Goal: Complete application form: Complete application form

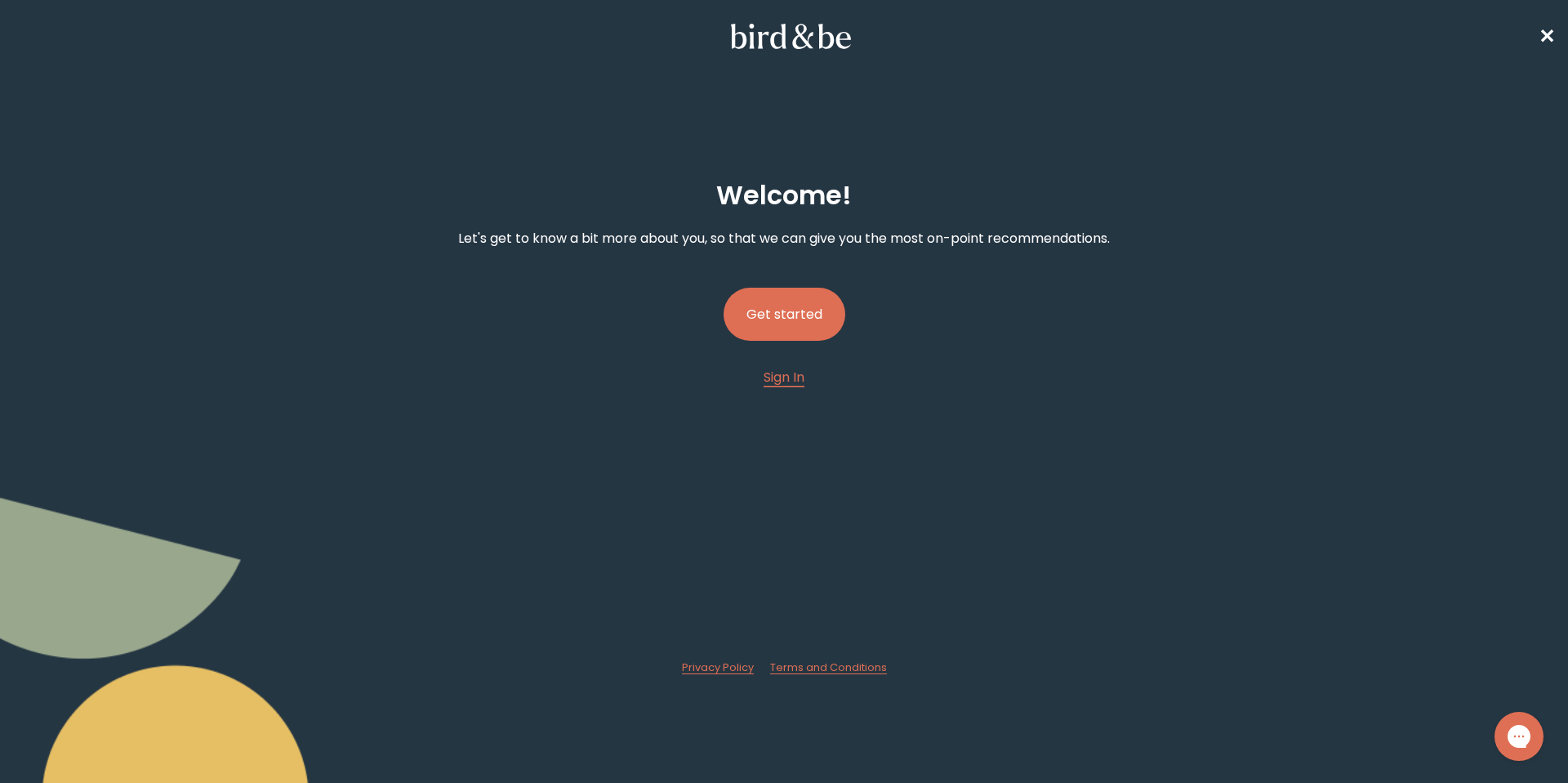
click at [793, 316] on button "Get started" at bounding box center [784, 314] width 122 height 53
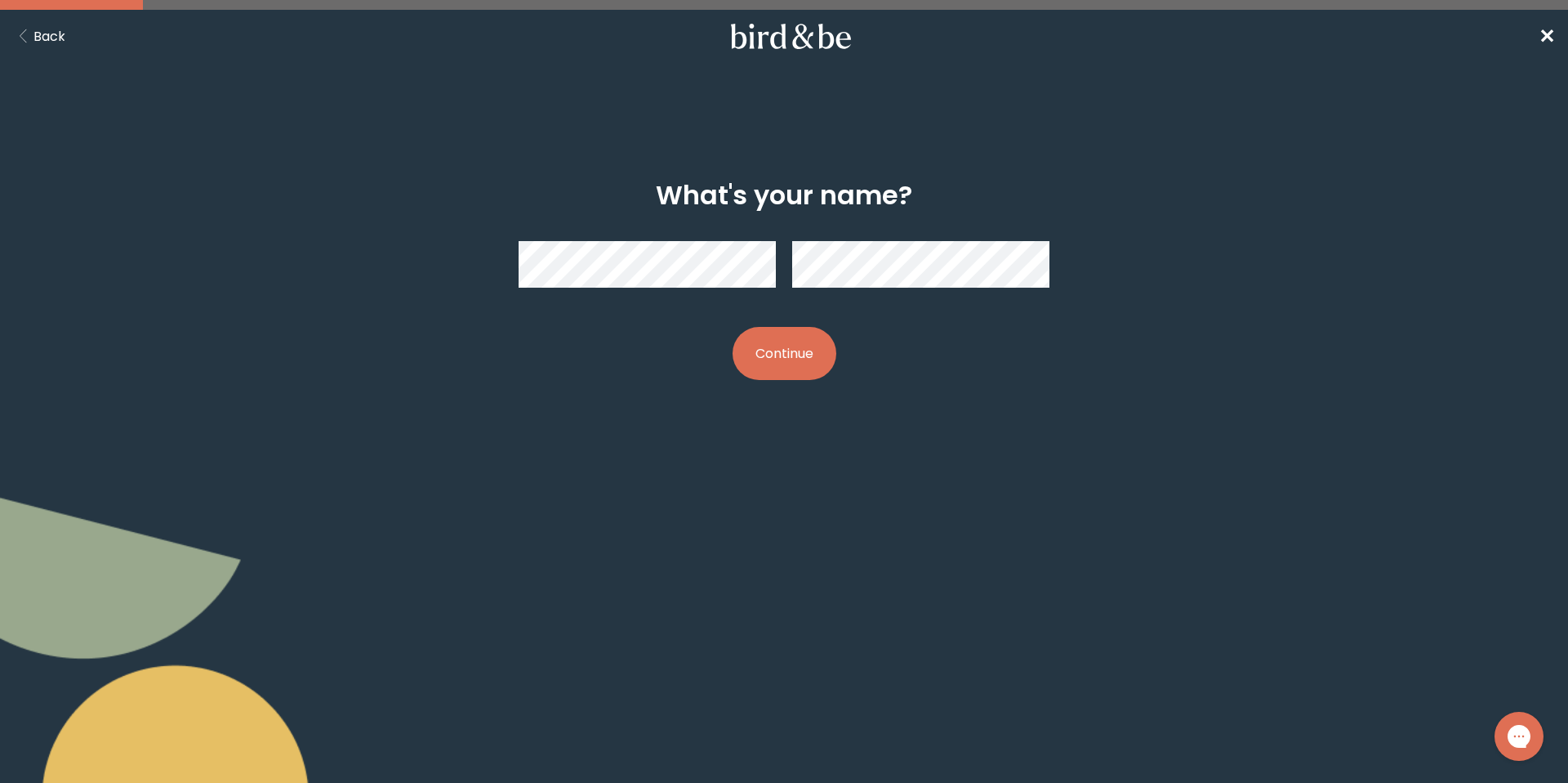
click at [733, 327] on button "Continue" at bounding box center [784, 354] width 104 height 53
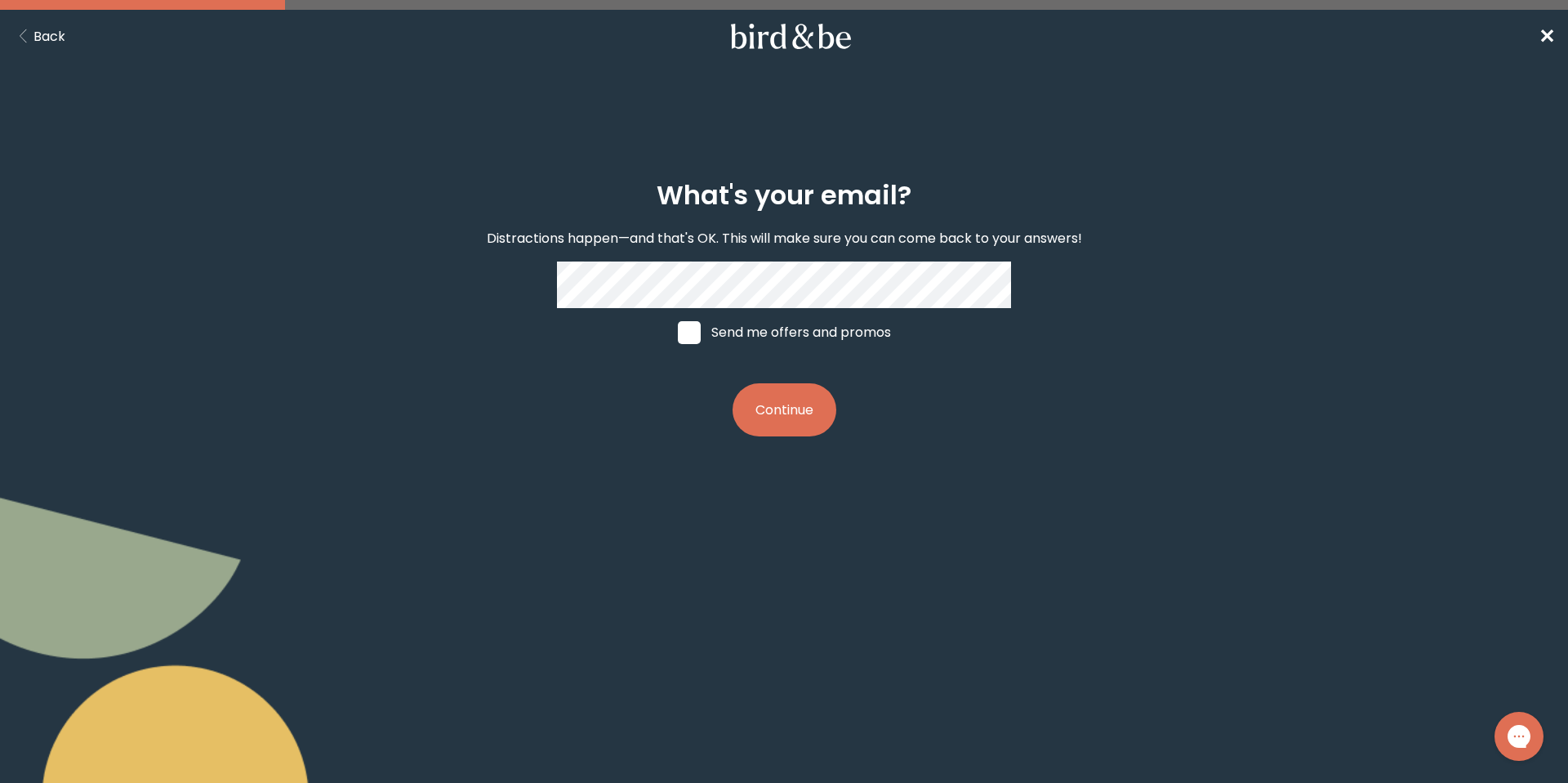
click at [733, 383] on button "Continue" at bounding box center [784, 409] width 104 height 53
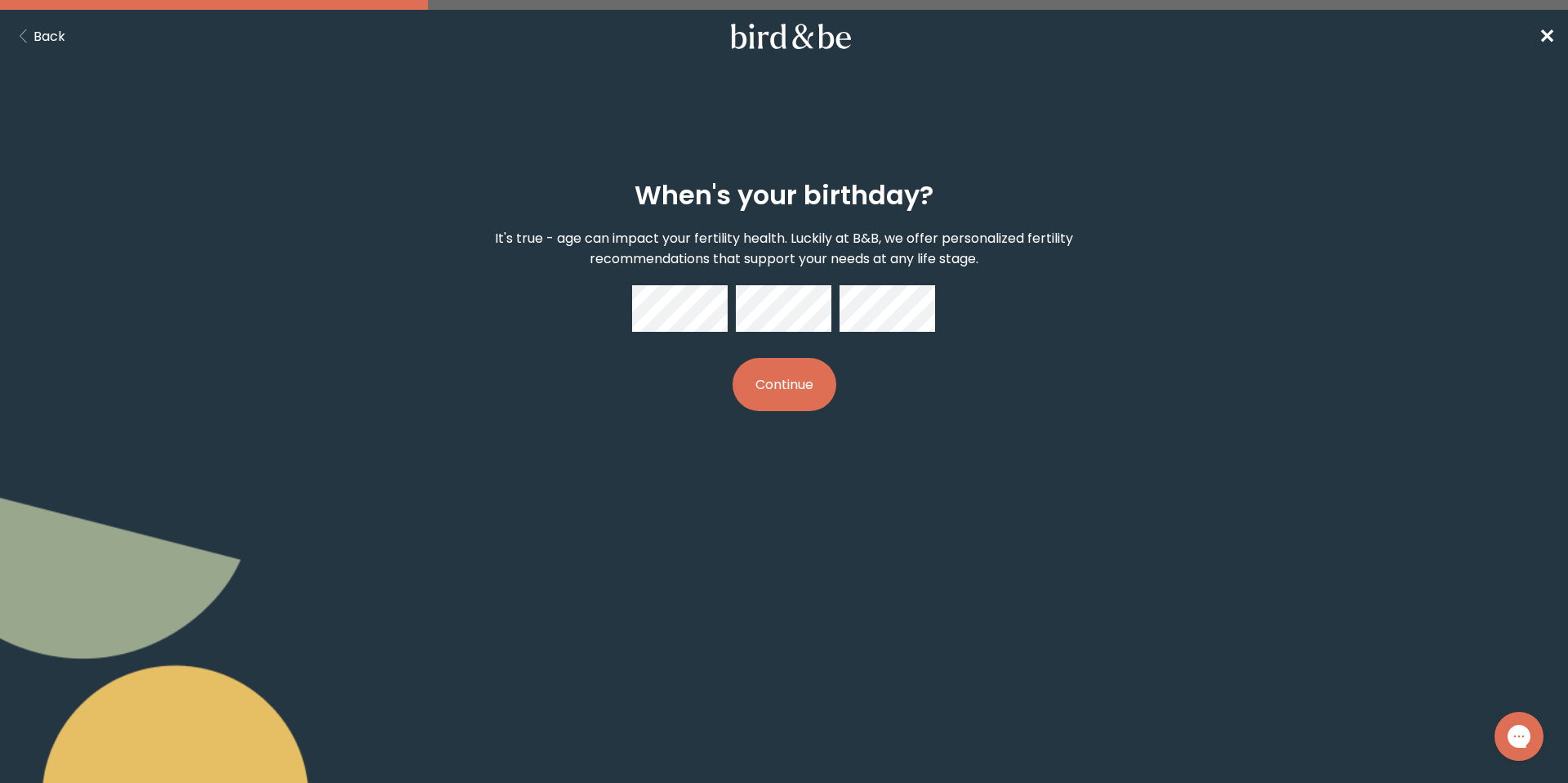
click at [794, 388] on button "Continue" at bounding box center [784, 385] width 104 height 53
click at [875, 417] on div "When's your birthday? It's true - age can impact your fertility health. Luckily…" at bounding box center [784, 294] width 758 height 283
click at [791, 399] on button "Continue" at bounding box center [784, 385] width 104 height 53
click at [892, 406] on div "When's your birthday? It's true - age can impact your fertility health. Luckily…" at bounding box center [784, 294] width 758 height 283
click at [551, 310] on div "When's your birthday? It's true - age can impact your fertility health. Luckily…" at bounding box center [784, 294] width 758 height 283
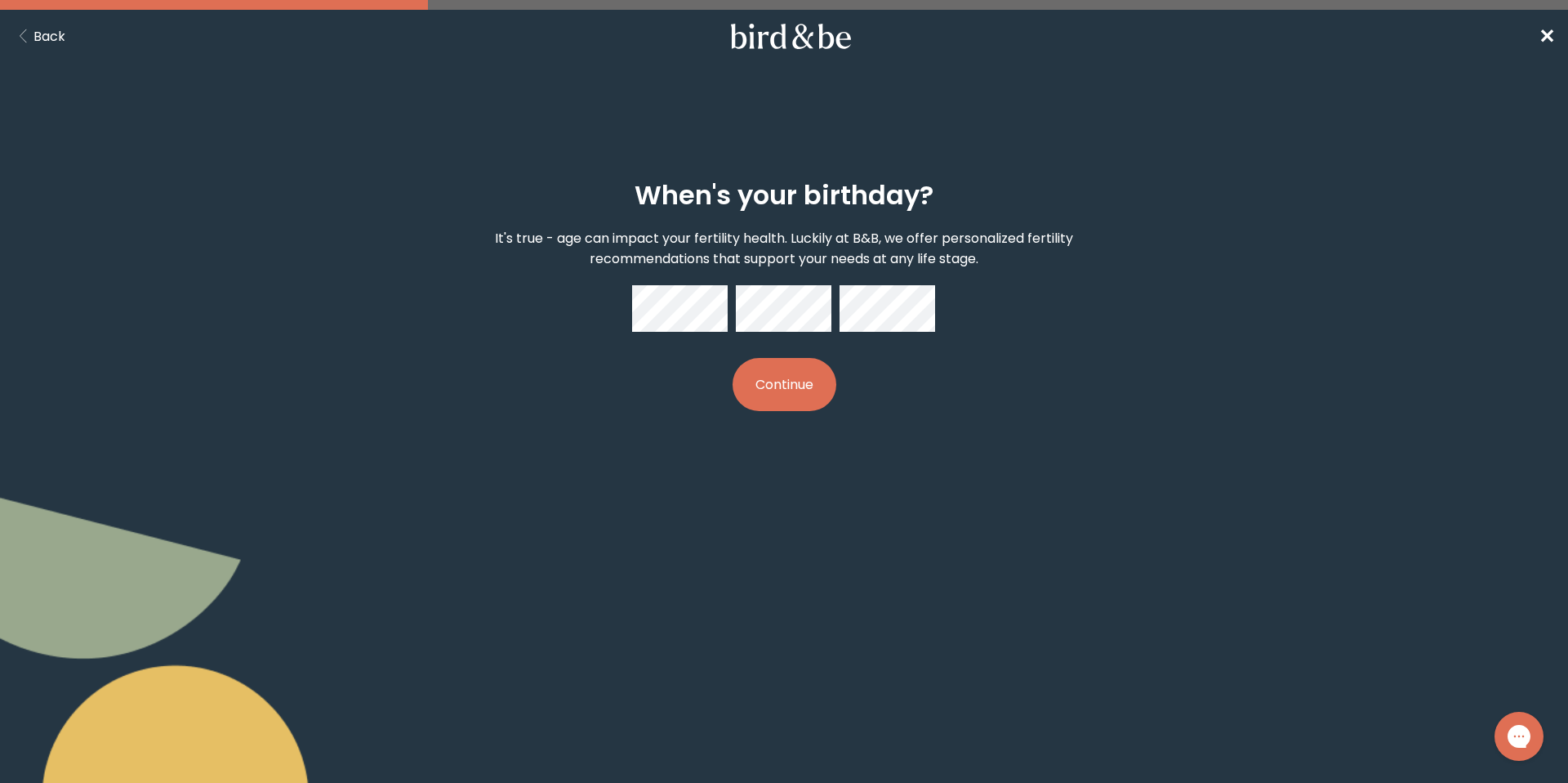
click at [734, 309] on div at bounding box center [784, 308] width 303 height 46
click at [775, 378] on button "Continue" at bounding box center [784, 385] width 104 height 53
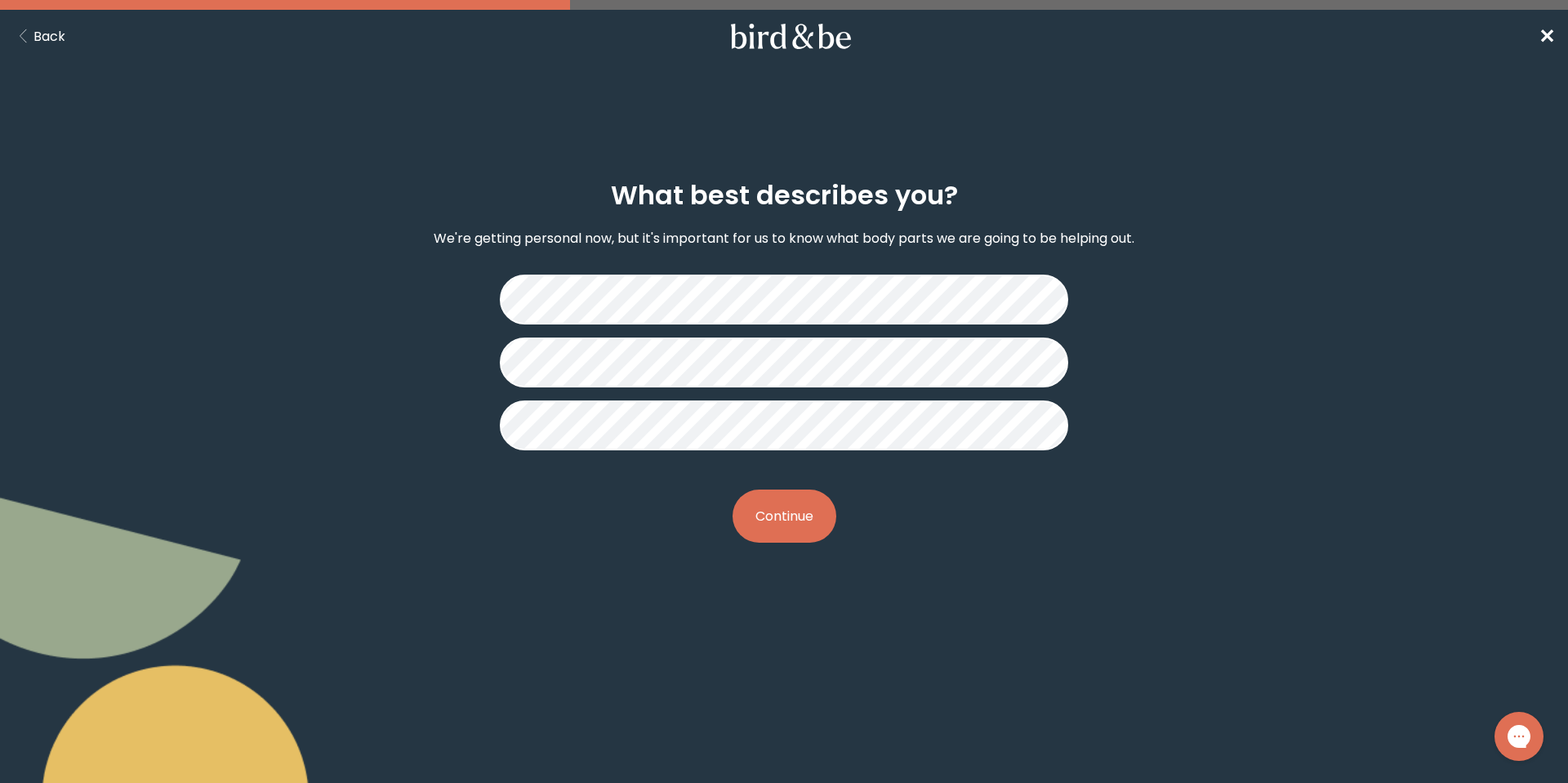
click at [779, 510] on button "Continue" at bounding box center [784, 516] width 104 height 53
click at [771, 511] on button "Continue" at bounding box center [784, 516] width 104 height 53
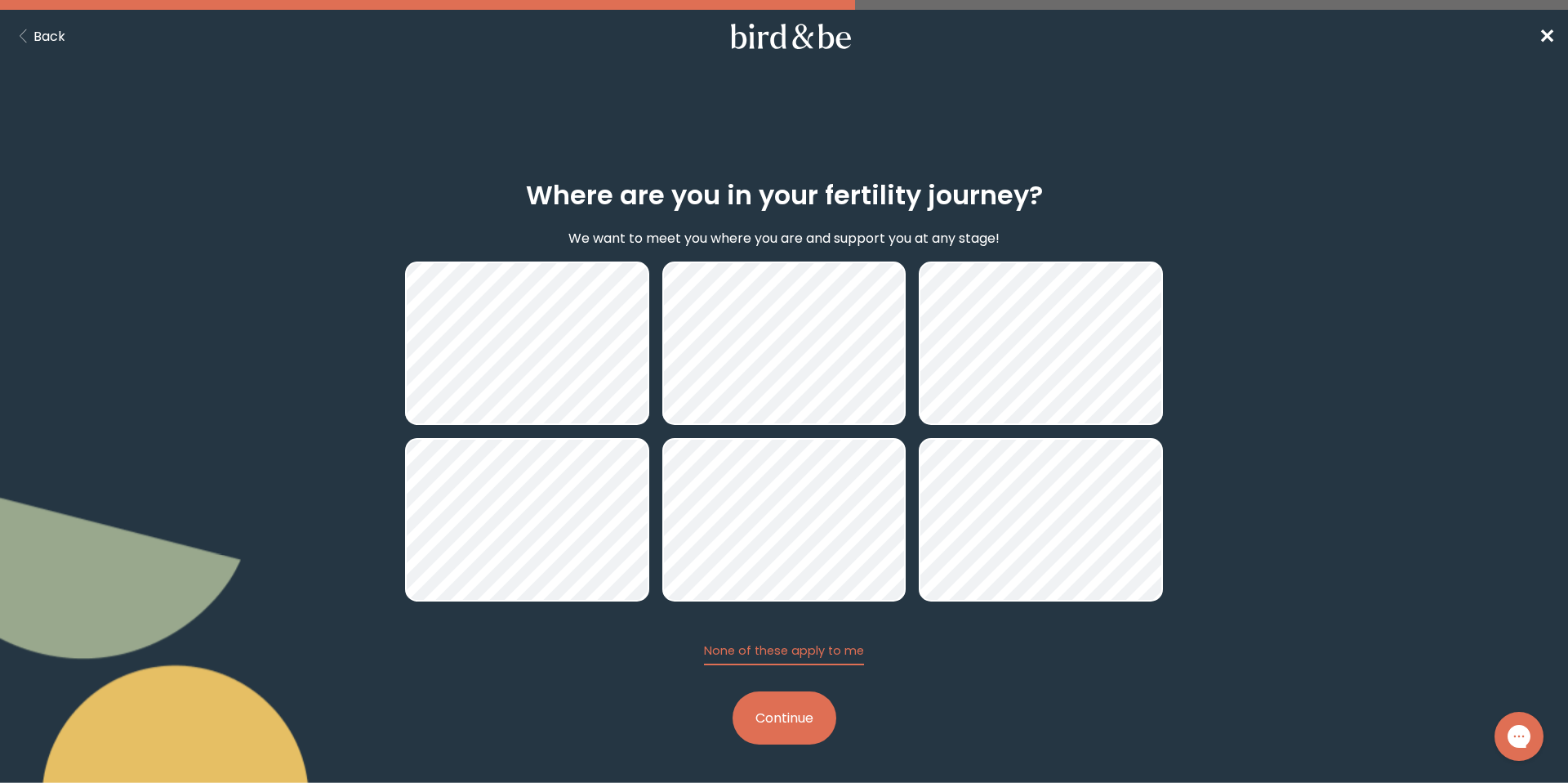
scroll to position [1, 0]
drag, startPoint x: 783, startPoint y: 717, endPoint x: 825, endPoint y: 715, distance: 42.0
click at [784, 716] on button "Continue" at bounding box center [784, 716] width 104 height 53
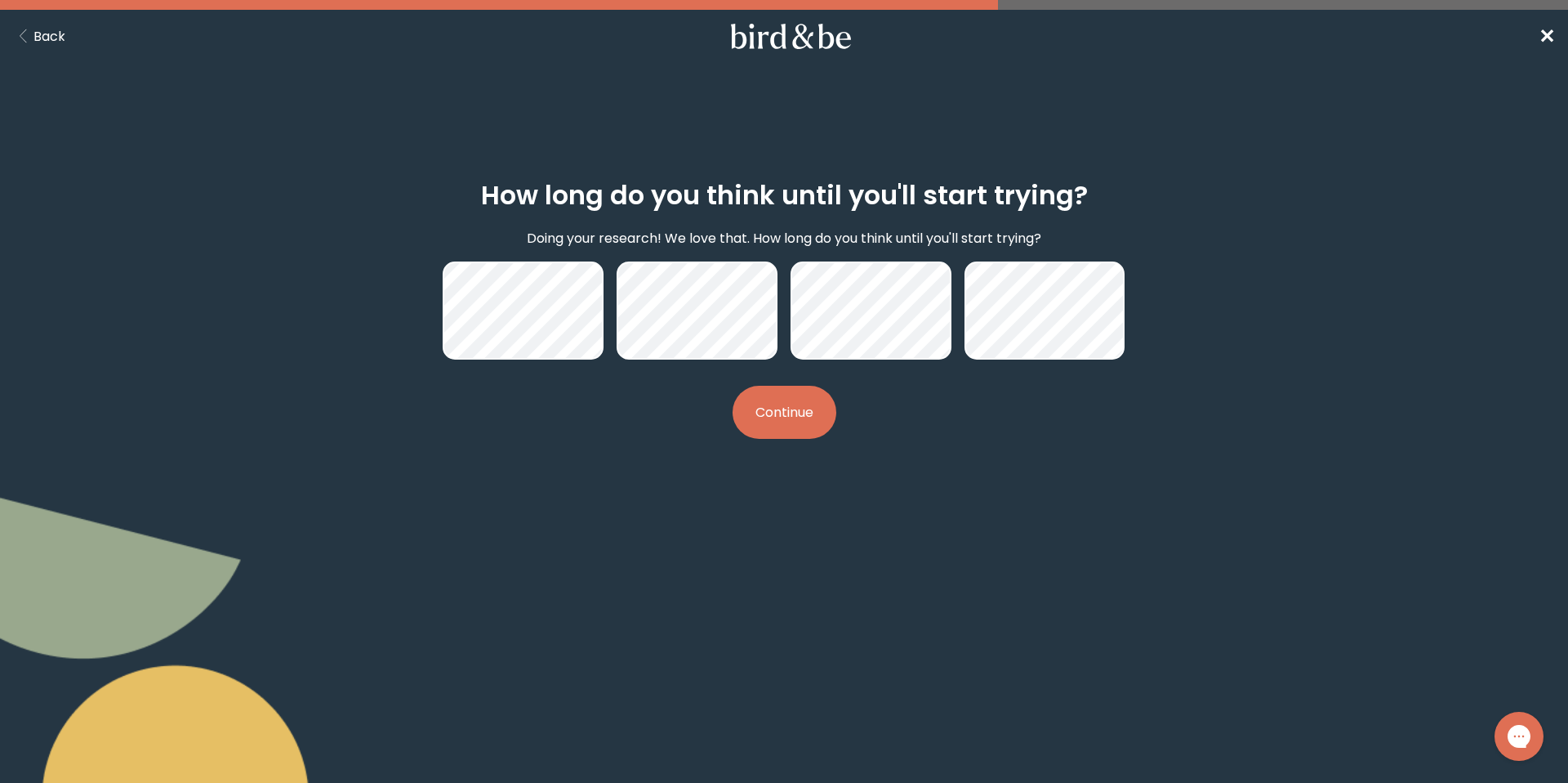
click at [817, 410] on button "Continue" at bounding box center [784, 412] width 104 height 53
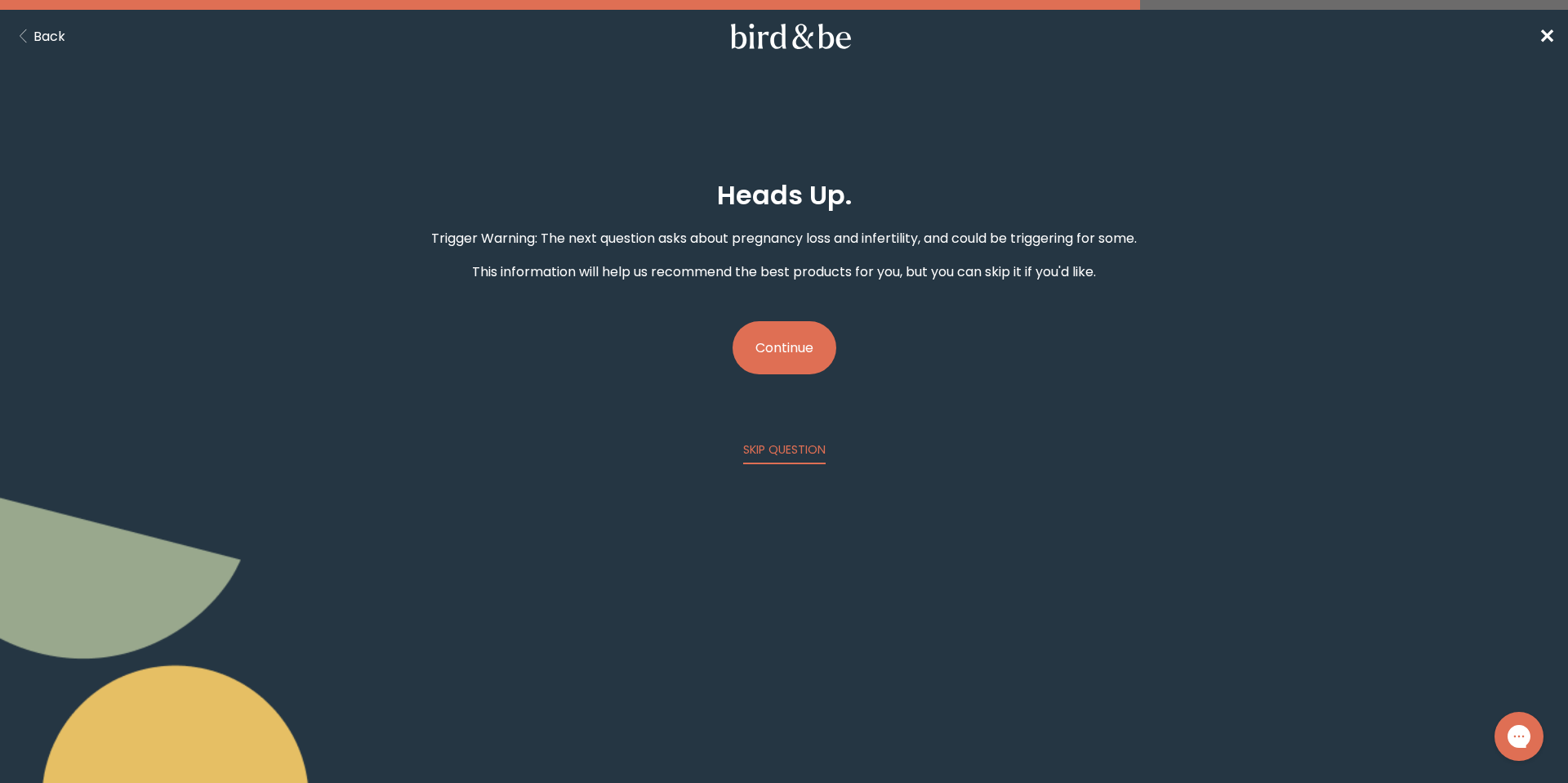
click at [1032, 476] on form "Heads Up. Trigger Warning: The next question asks about pregnancy loss and [MED…" at bounding box center [784, 308] width 784 height 336
click at [801, 345] on button "Continue" at bounding box center [784, 347] width 104 height 53
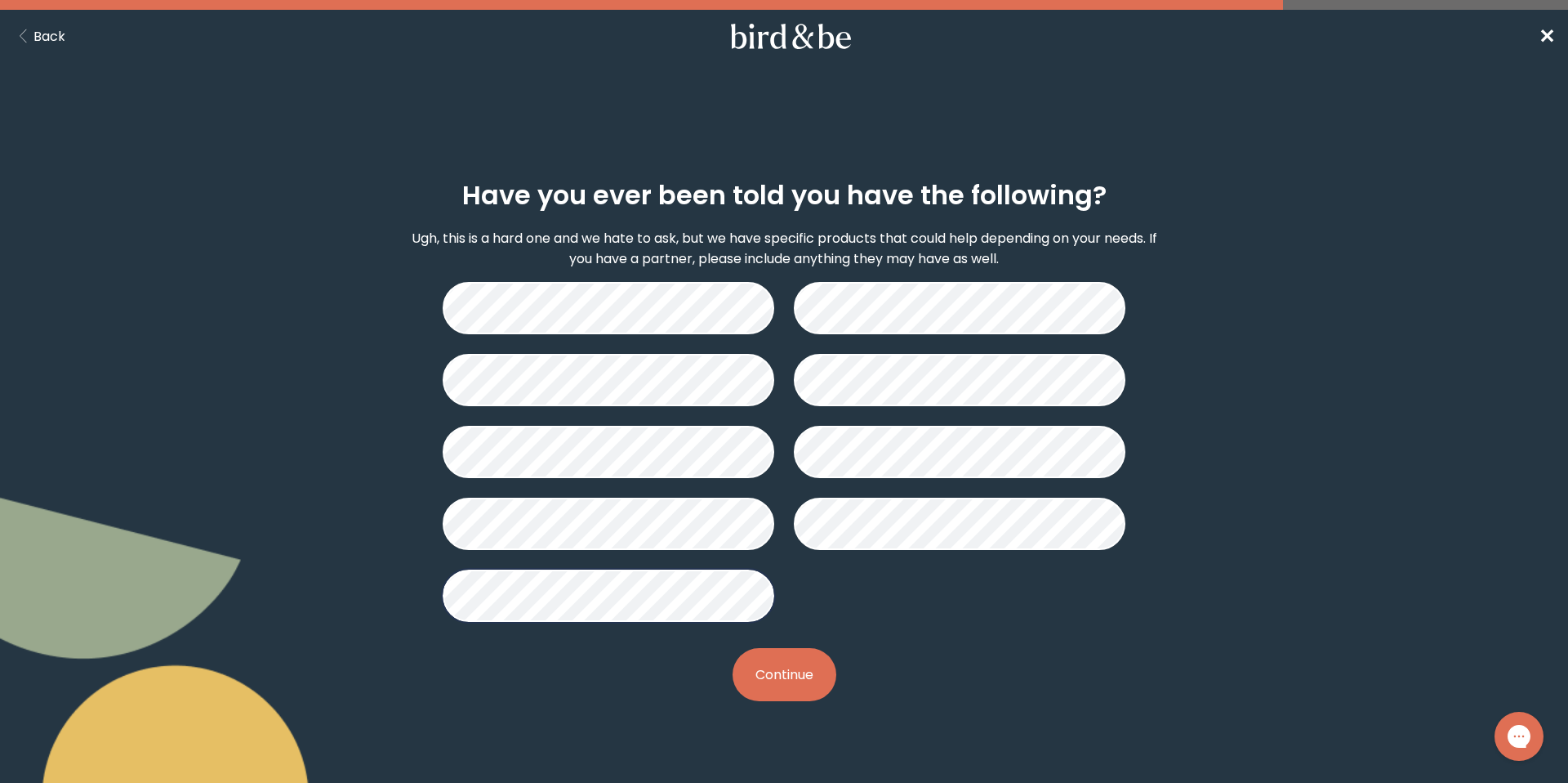
click at [766, 675] on button "Continue" at bounding box center [784, 675] width 104 height 53
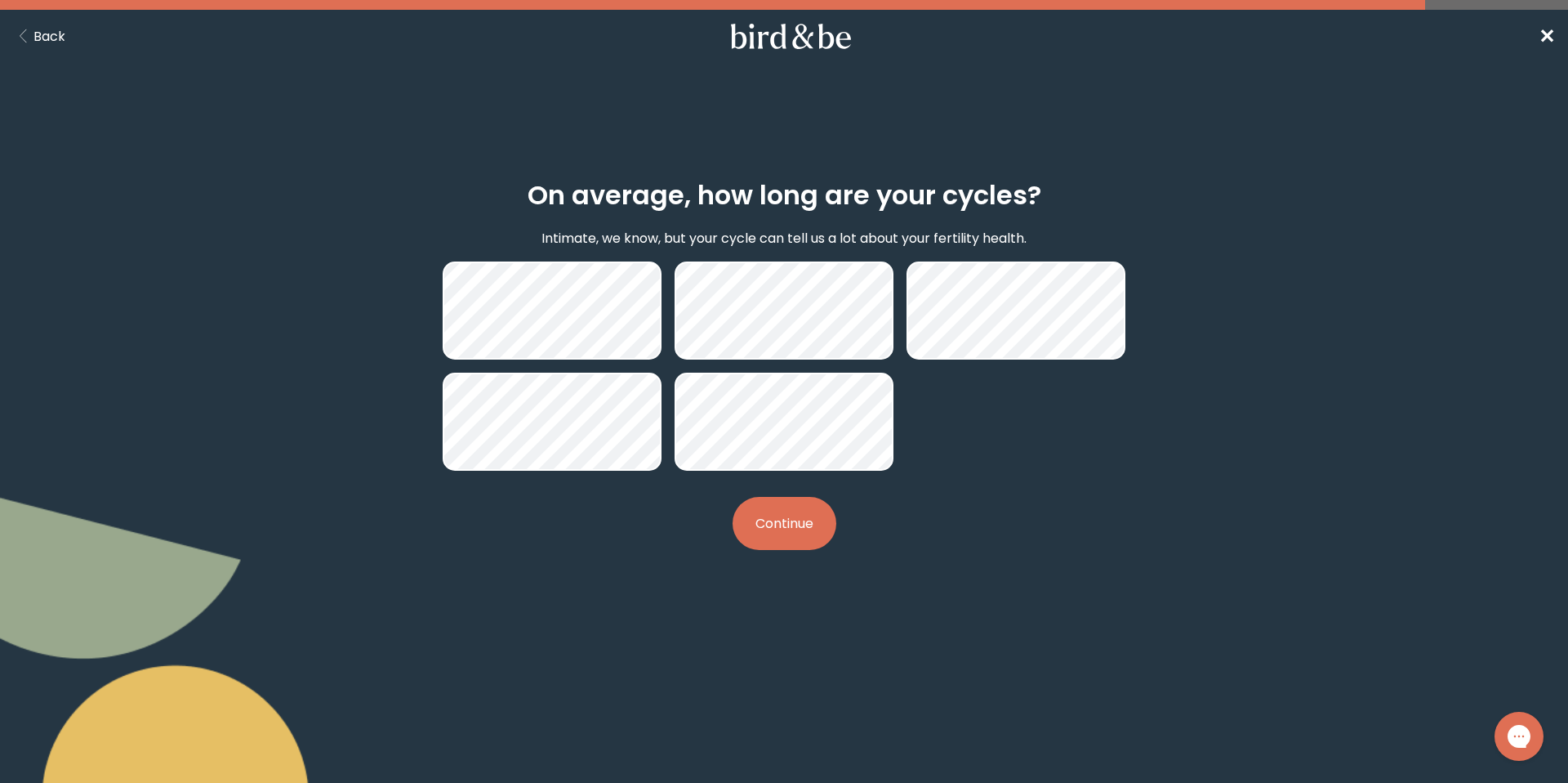
click at [803, 515] on button "Continue" at bounding box center [784, 523] width 104 height 53
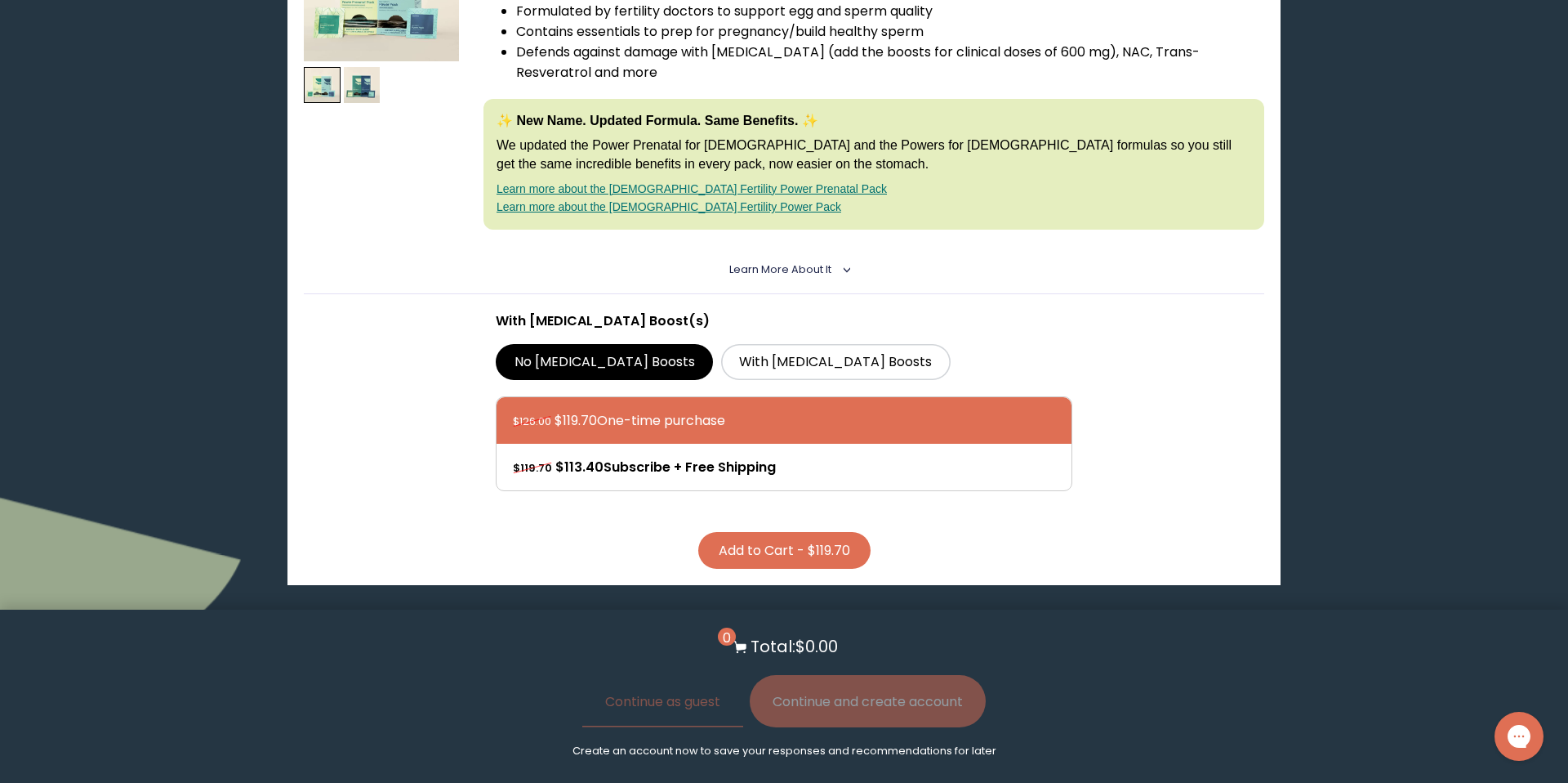
scroll to position [391, 0]
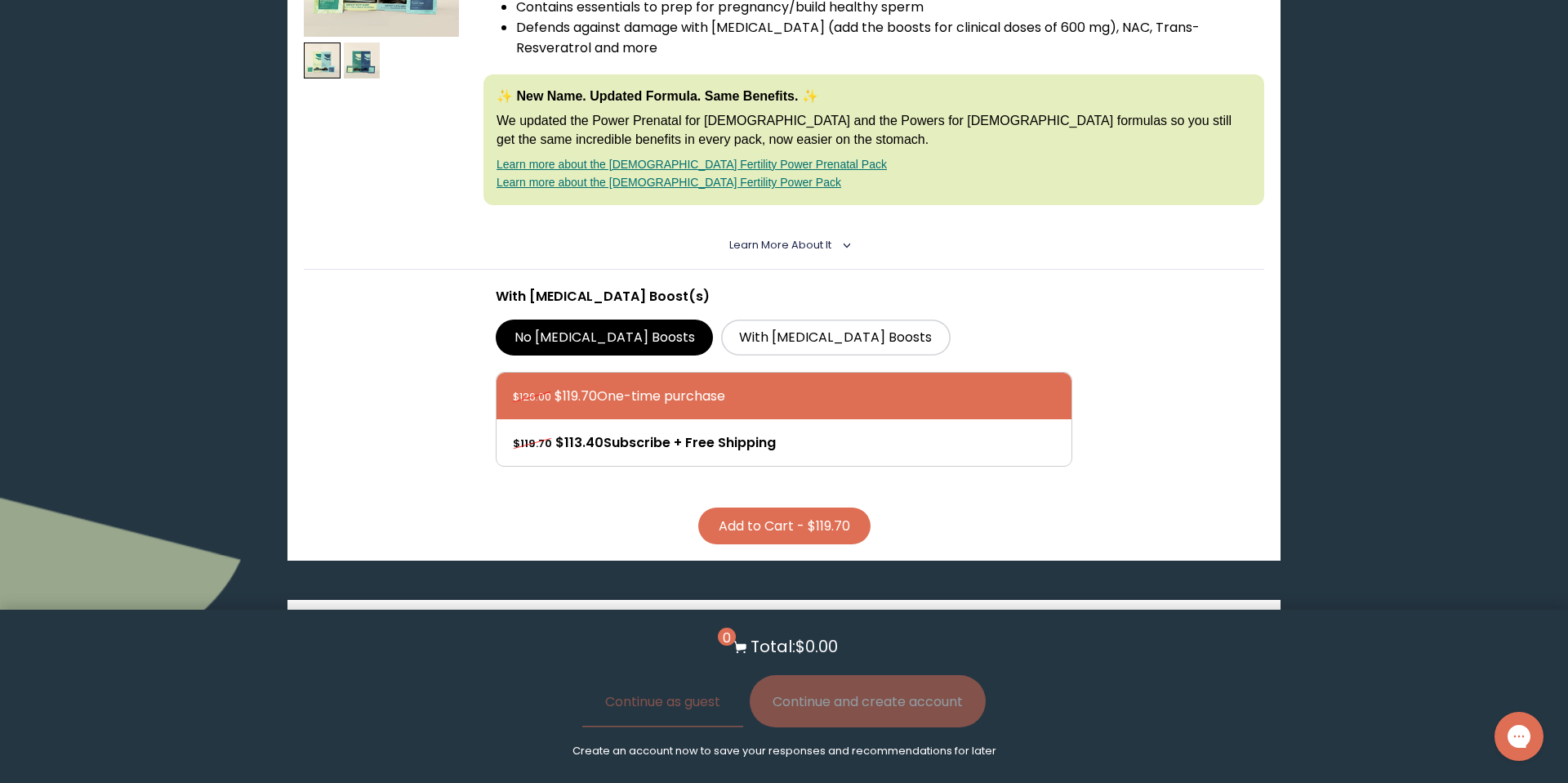
click at [770, 238] on span "Learn More About it" at bounding box center [780, 244] width 102 height 14
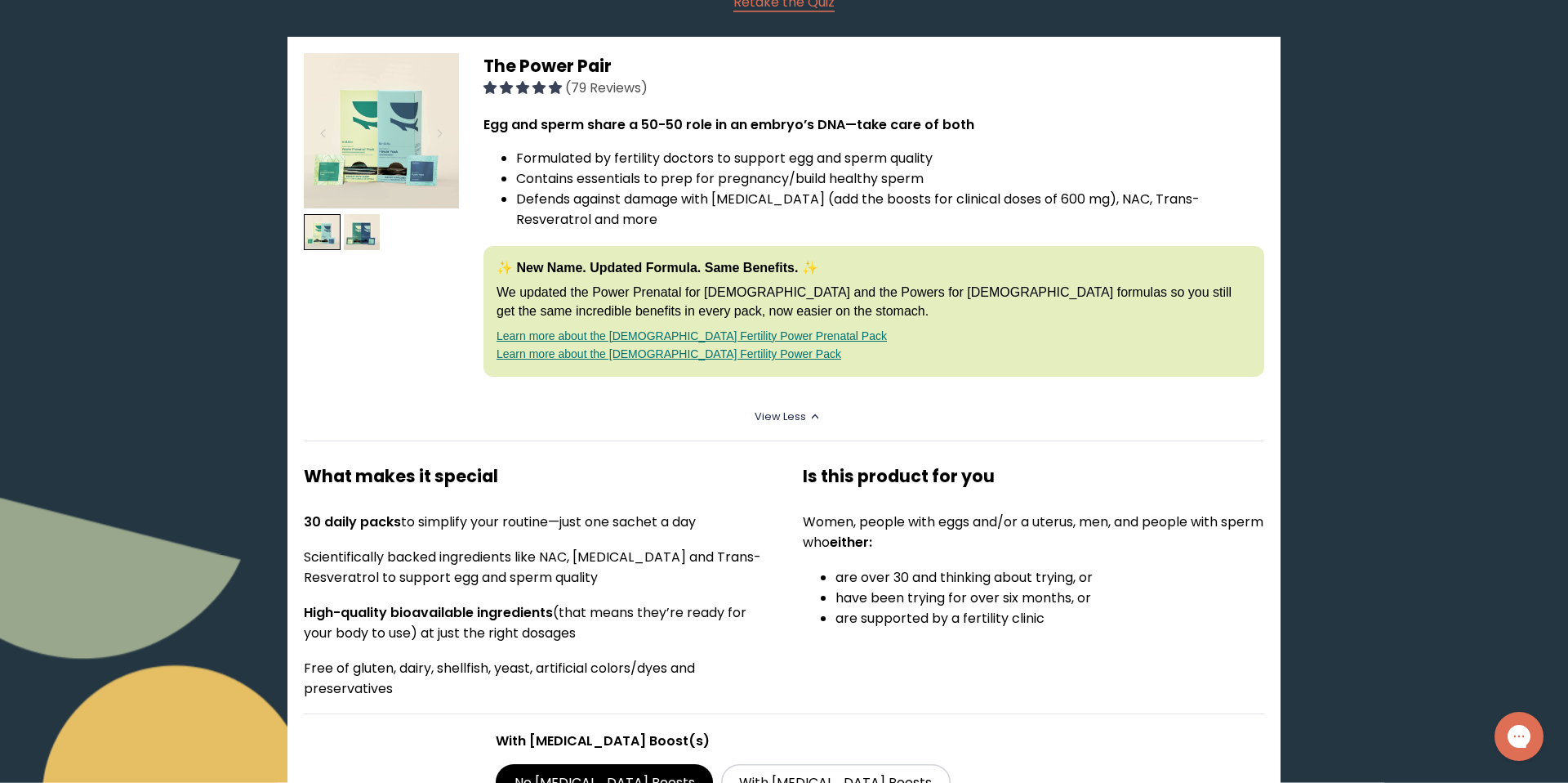
scroll to position [0, 0]
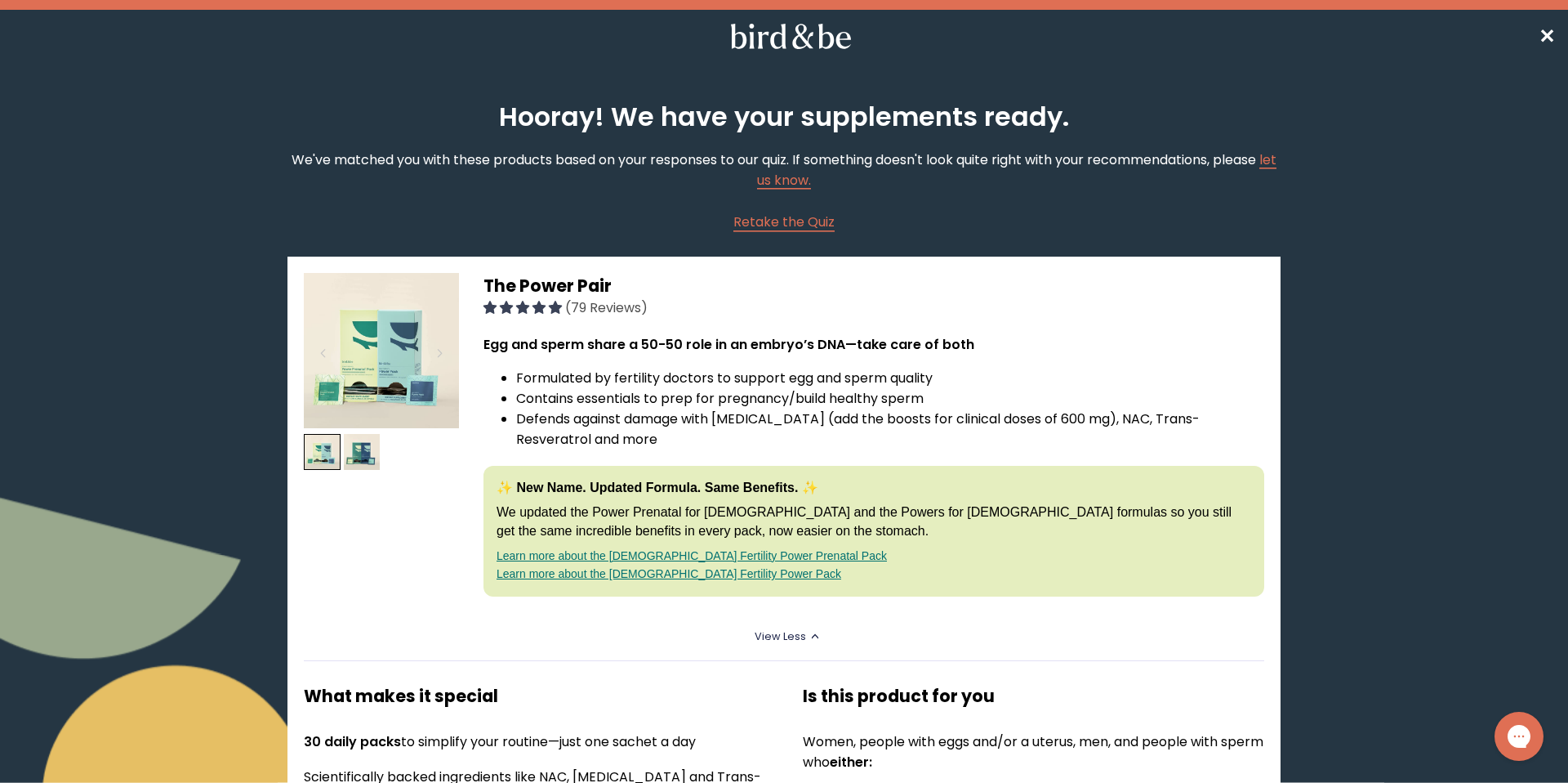
drag, startPoint x: 1545, startPoint y: 39, endPoint x: 1523, endPoint y: 48, distance: 23.8
click at [1546, 39] on span "✕" at bounding box center [1547, 36] width 16 height 27
